Goal: Transaction & Acquisition: Purchase product/service

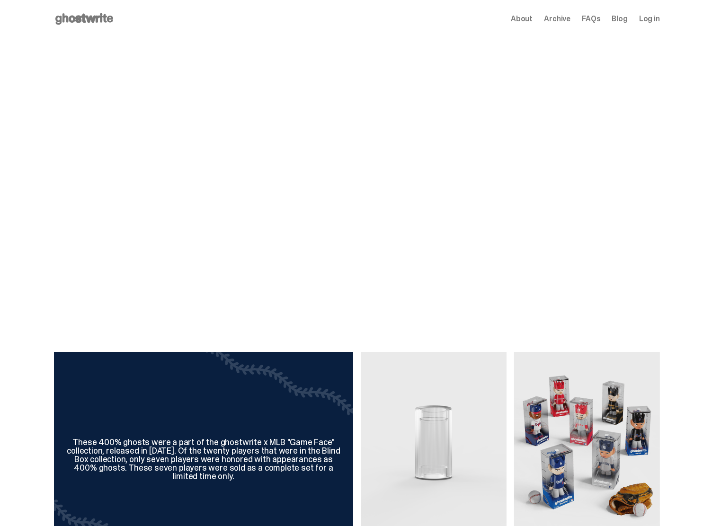
click at [545, 420] on img at bounding box center [587, 443] width 146 height 182
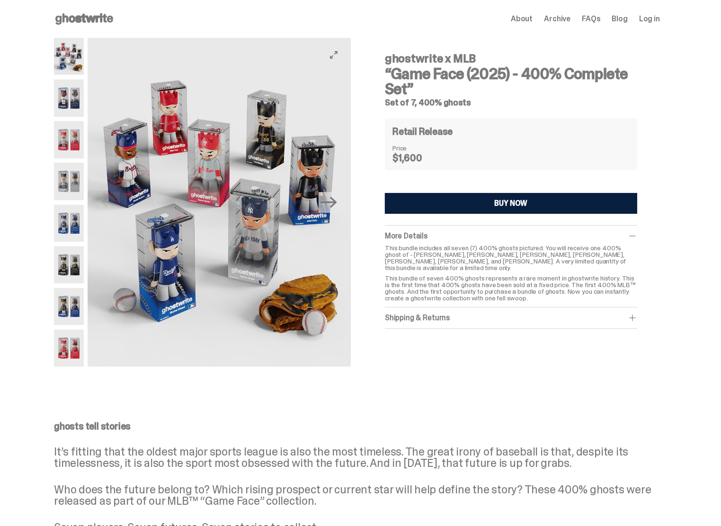
click at [106, 24] on icon at bounding box center [84, 18] width 61 height 15
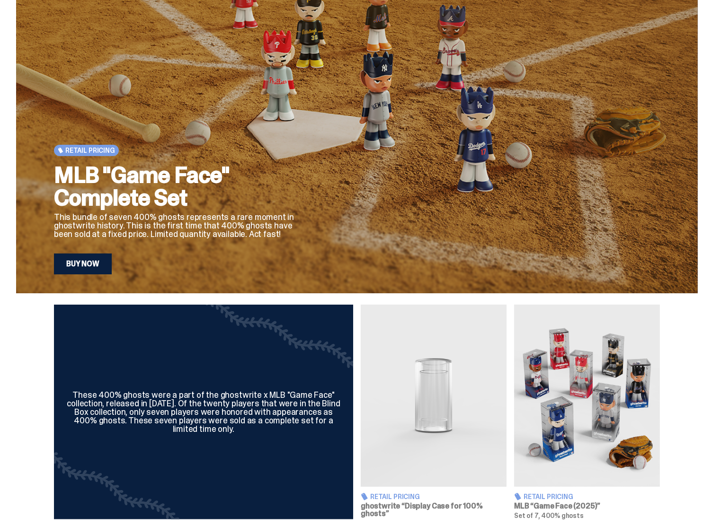
scroll to position [95, 0]
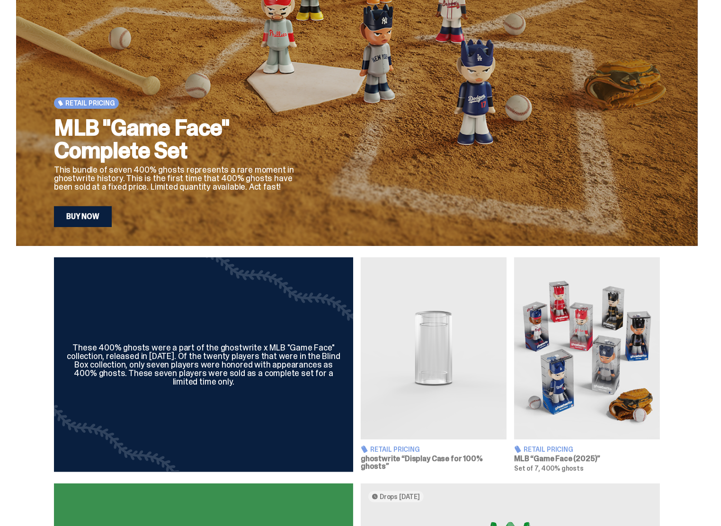
click at [534, 341] on img at bounding box center [587, 348] width 146 height 182
